Goal: Find specific page/section: Locate a particular part of the current website

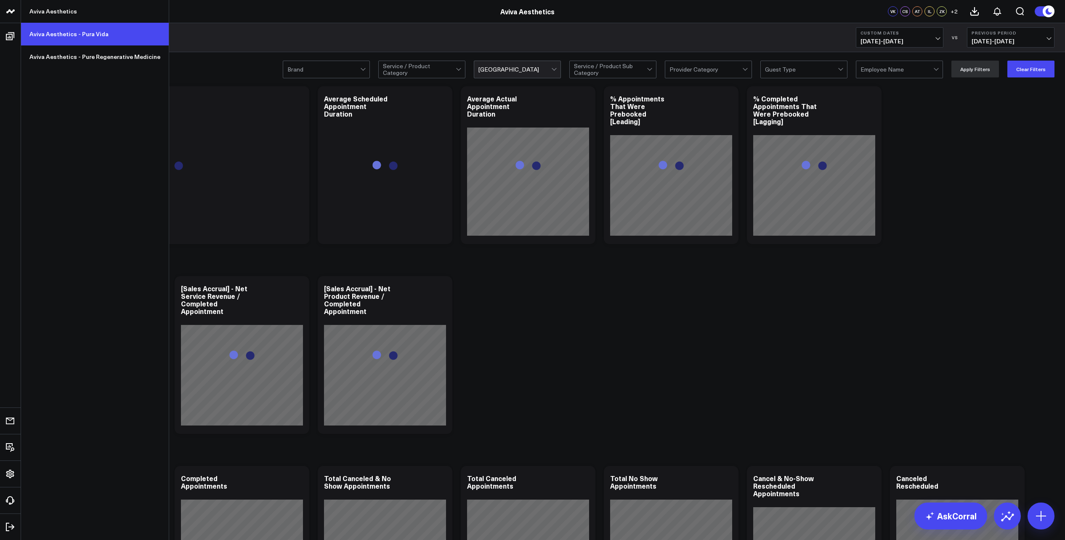
click at [60, 31] on link "Aviva Aesthetics - Pura Vida" at bounding box center [95, 34] width 148 height 23
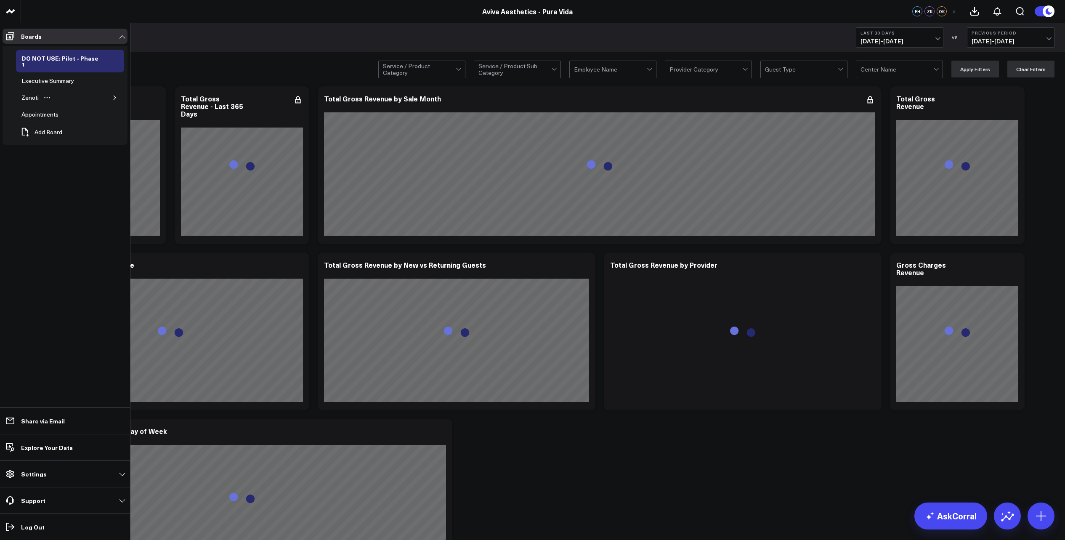
click at [112, 93] on button "button" at bounding box center [115, 97] width 8 height 8
click at [65, 109] on div "Accrual Revenue" at bounding box center [51, 114] width 50 height 10
